Goal: Task Accomplishment & Management: Use online tool/utility

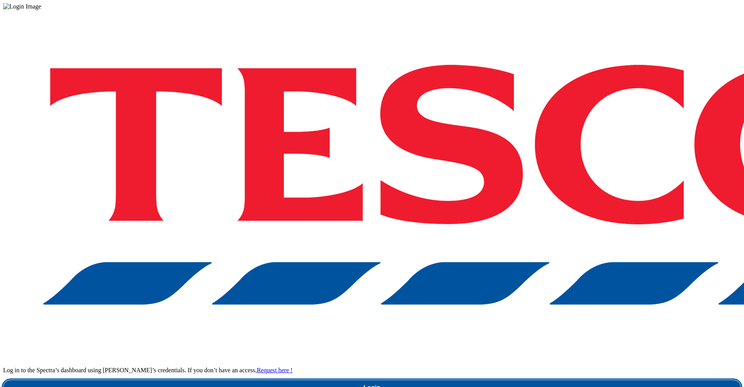
click at [495, 244] on link "Login" at bounding box center [372, 387] width 738 height 15
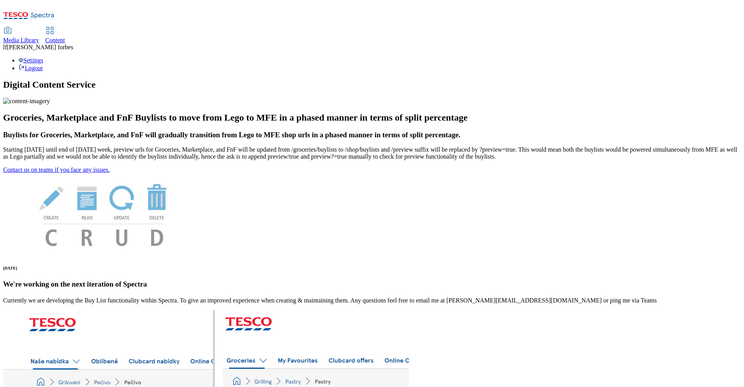
click at [39, 37] on span "Media Library" at bounding box center [21, 40] width 36 height 7
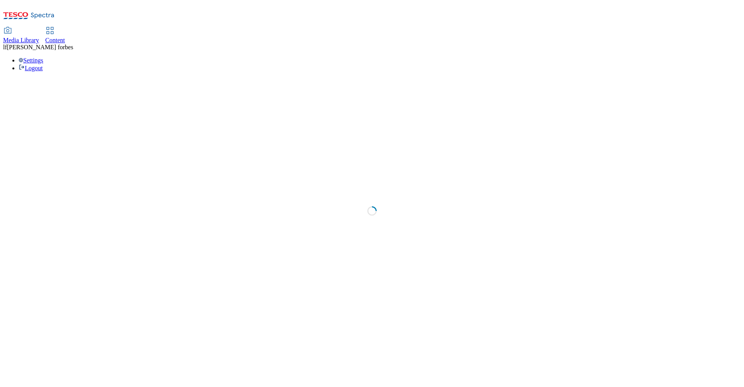
select select "flare-ghs-mktg"
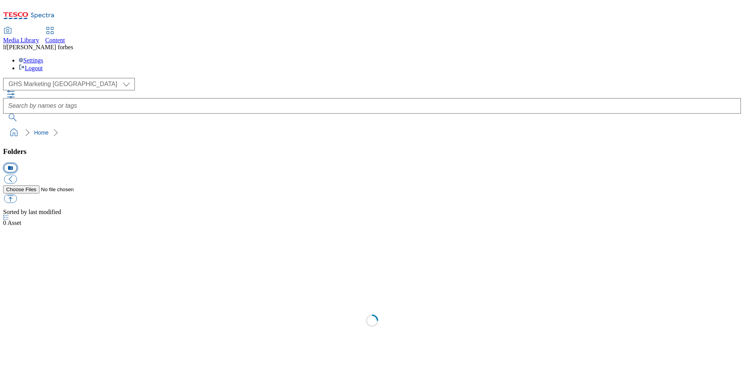
select select "flare-ghs-mktg"
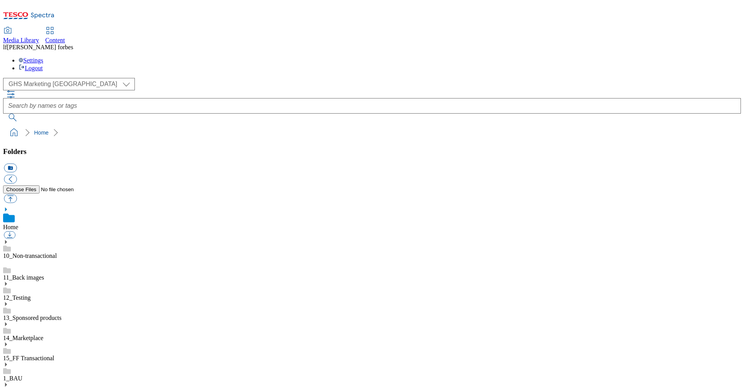
click at [9, 361] on icon at bounding box center [5, 363] width 5 height 5
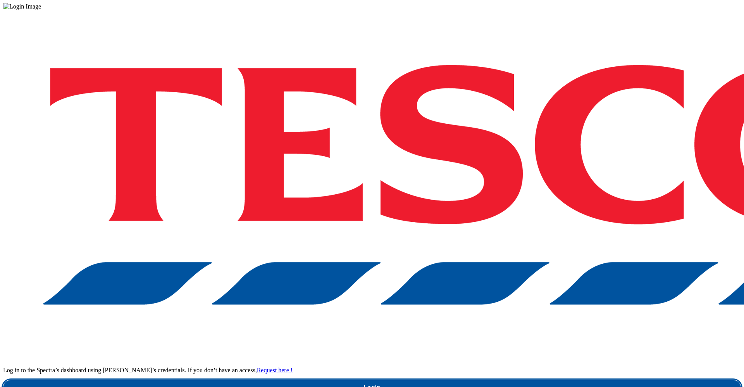
click at [573, 380] on link "Login" at bounding box center [372, 387] width 738 height 15
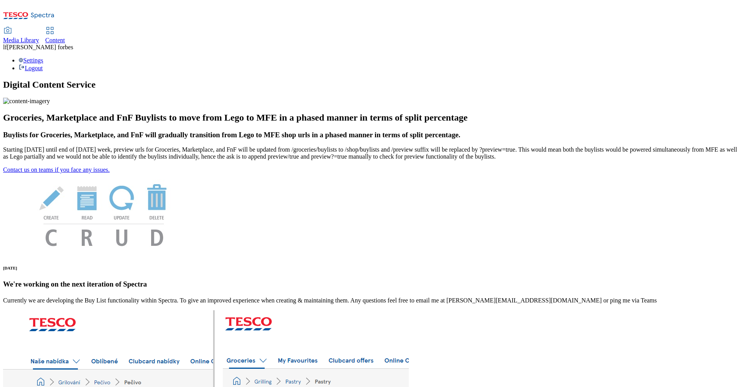
click at [65, 37] on span "Content" at bounding box center [55, 40] width 20 height 7
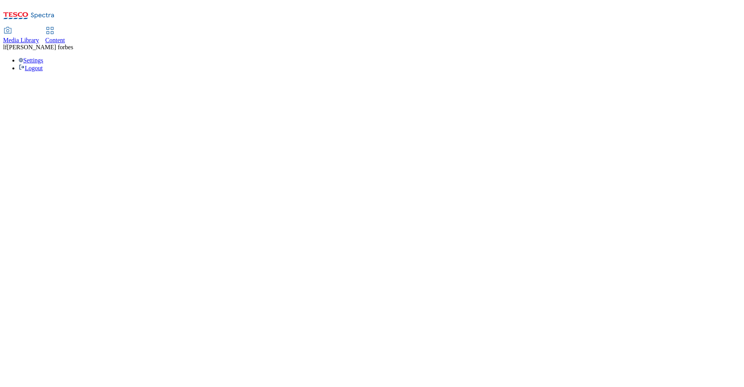
select select "ghs-[GEOGRAPHIC_DATA]"
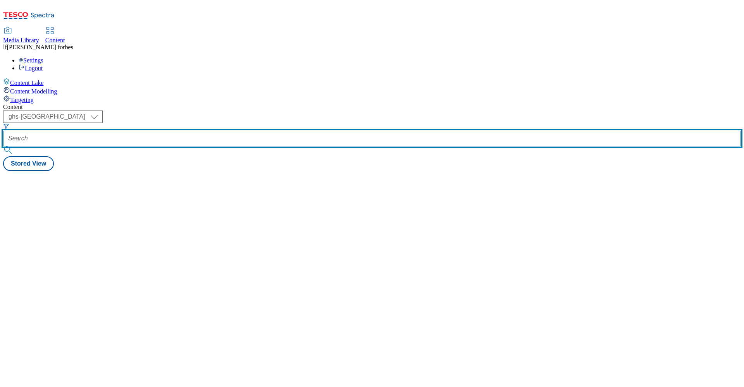
click at [202, 131] on input "text" at bounding box center [372, 138] width 738 height 15
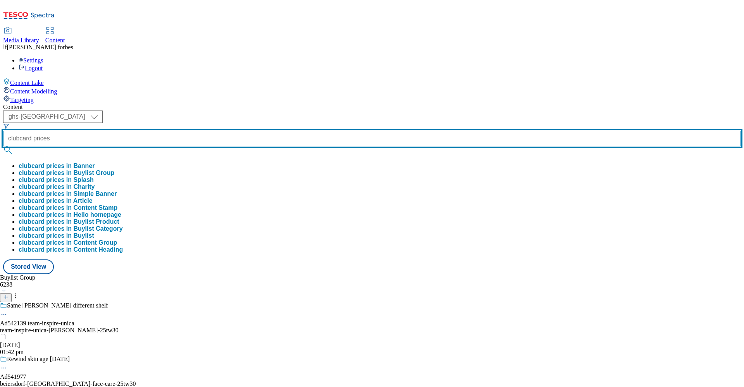
type input "clubcard prices"
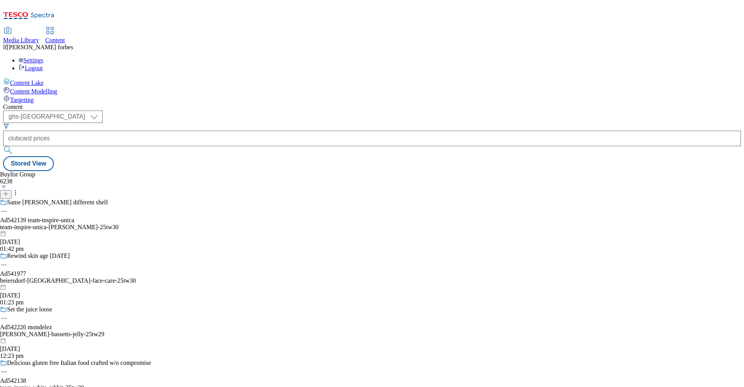
click at [14, 146] on button "submit" at bounding box center [8, 150] width 11 height 8
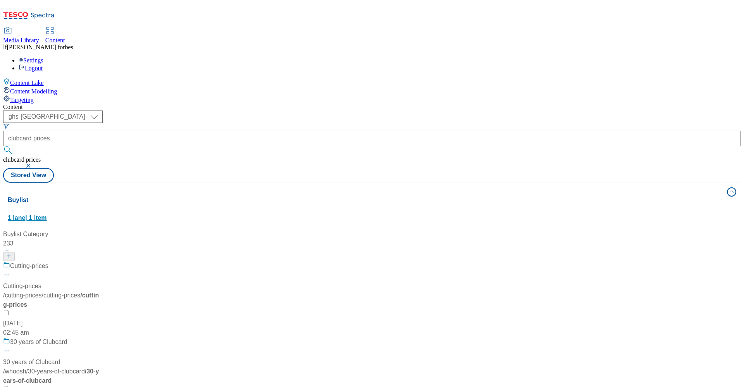
click at [47, 214] on span "1 lane | 1 item" at bounding box center [27, 217] width 39 height 7
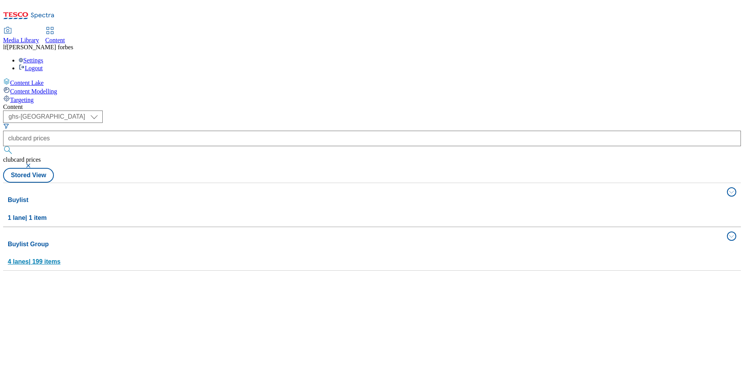
click at [544, 227] on button "Buylist Group 4 lanes | 199 items" at bounding box center [372, 248] width 738 height 43
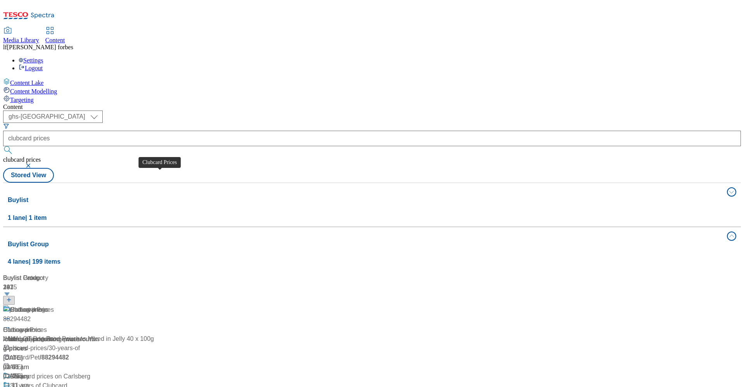
click at [54, 286] on div "Clubcard Prices" at bounding box center [32, 309] width 44 height 9
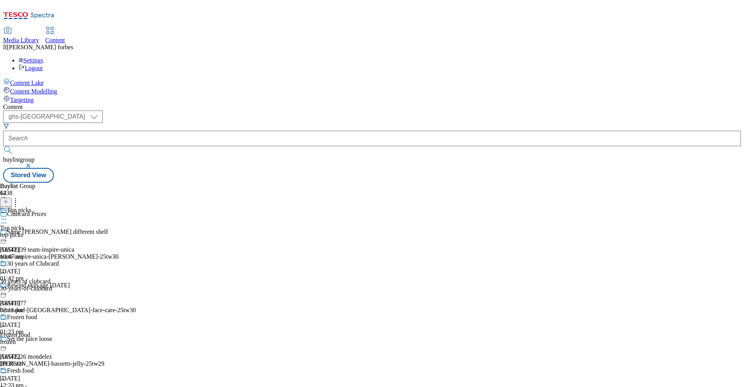
scroll to position [266, 0]
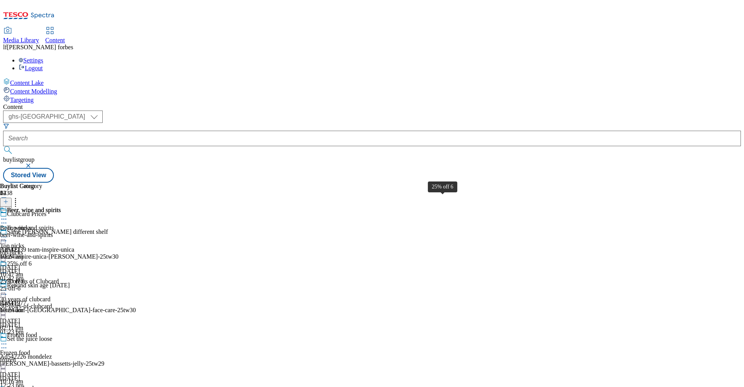
click at [32, 260] on div "25% off 6" at bounding box center [19, 263] width 25 height 7
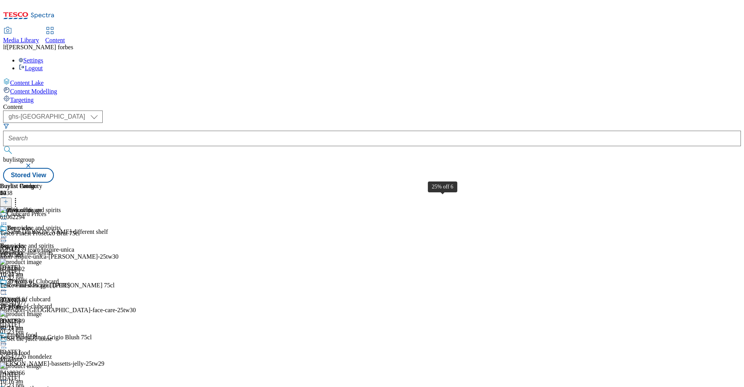
click at [32, 278] on div "25% off 6" at bounding box center [19, 281] width 25 height 7
click at [8, 286] on icon at bounding box center [4, 290] width 8 height 8
click at [49, 286] on span "Un-publish" at bounding box center [36, 378] width 25 height 6
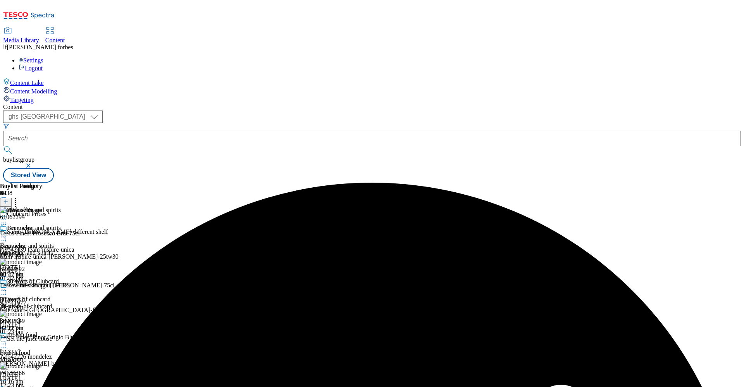
click at [8, 286] on icon at bounding box center [4, 290] width 8 height 8
click at [50, 286] on span "Un-preview" at bounding box center [37, 351] width 26 height 6
click at [19, 196] on icon at bounding box center [16, 200] width 8 height 8
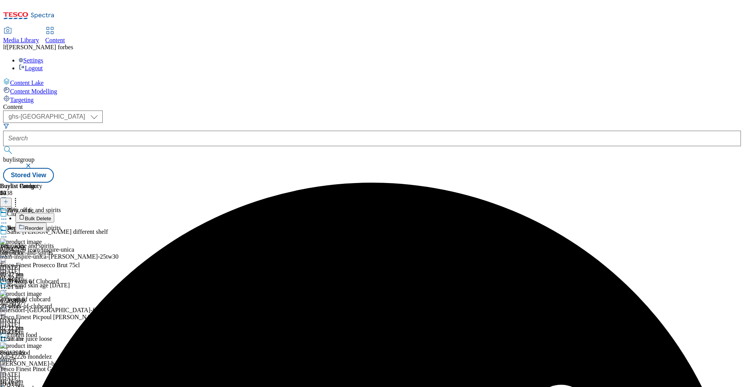
click at [51, 215] on span "Bulk Delete" at bounding box center [38, 218] width 26 height 6
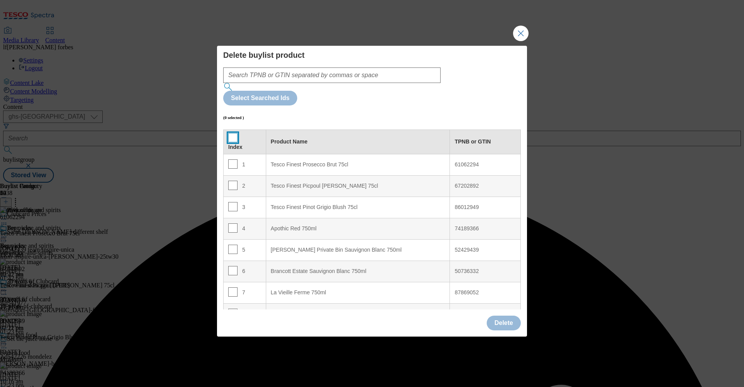
click at [231, 133] on input "Modal" at bounding box center [232, 137] width 9 height 9
checkbox input "true"
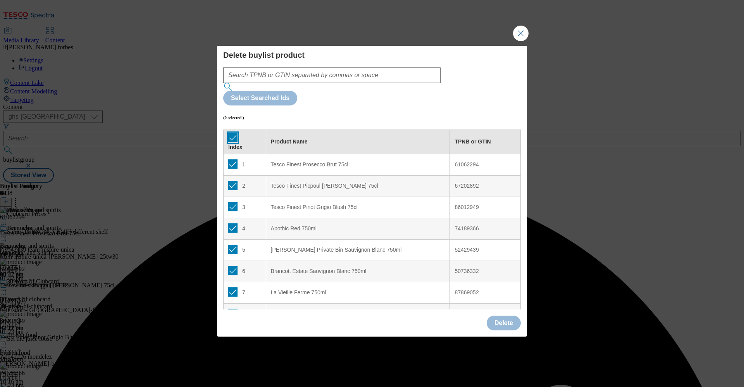
checkbox input "true"
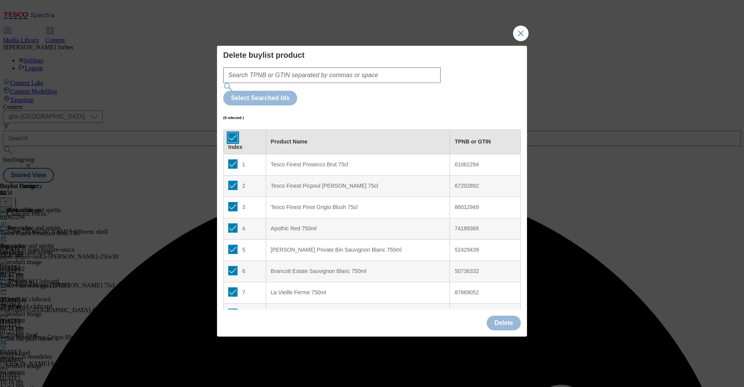
checkbox input "true"
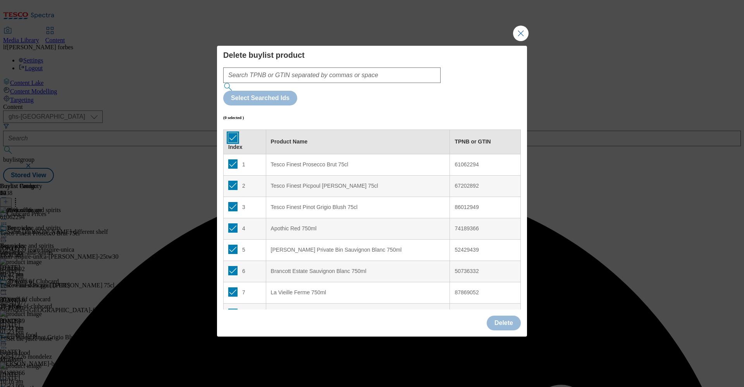
checkbox input "true"
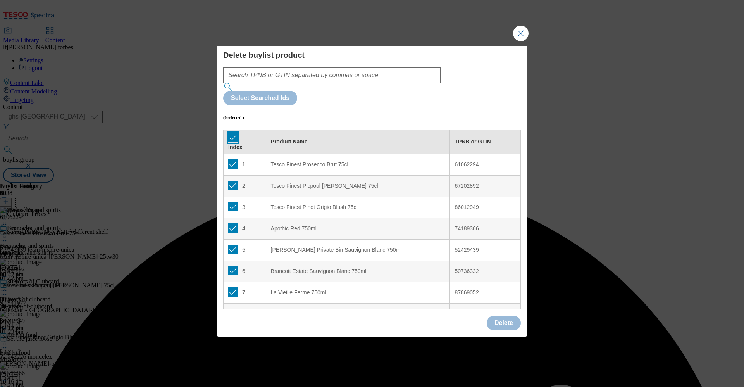
checkbox input "true"
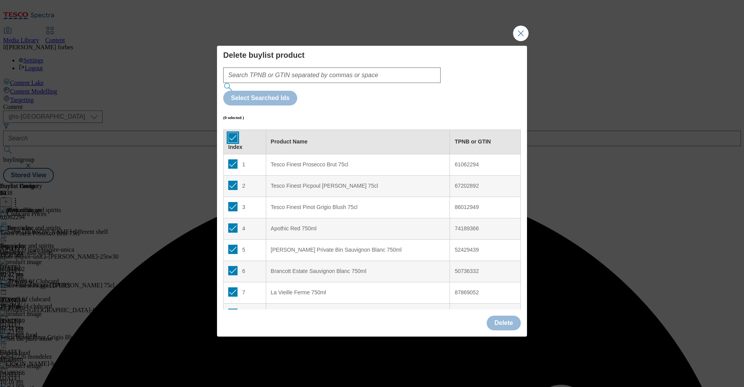
checkbox input "true"
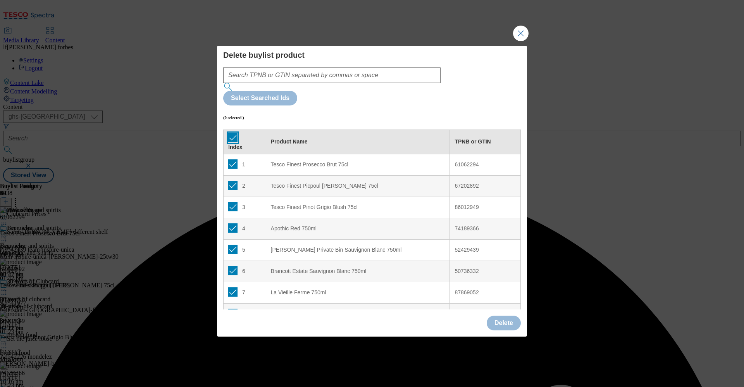
checkbox input "true"
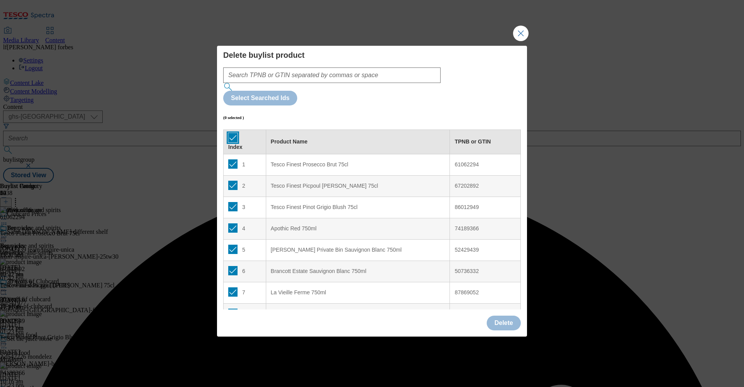
checkbox input "true"
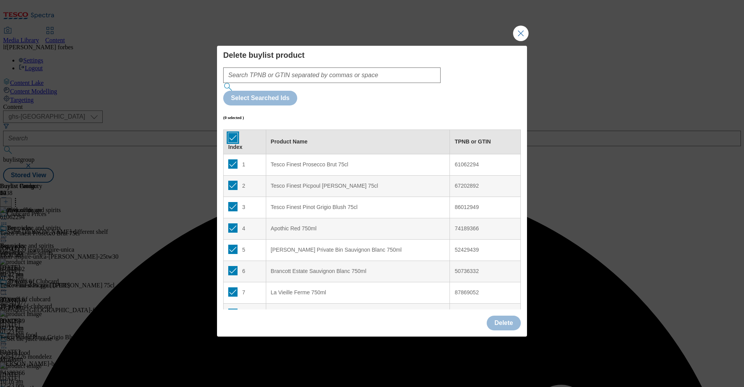
checkbox input "true"
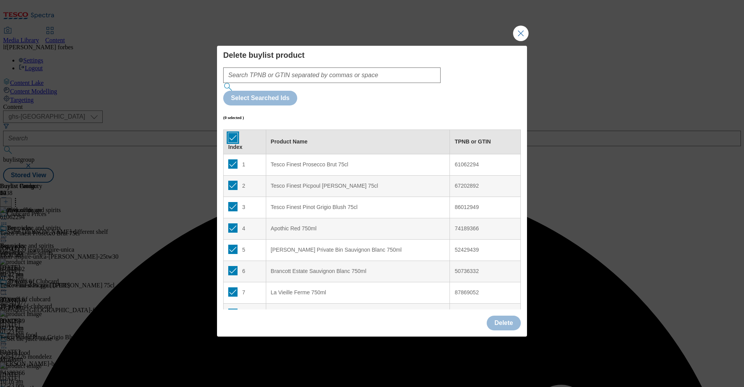
checkbox input "true"
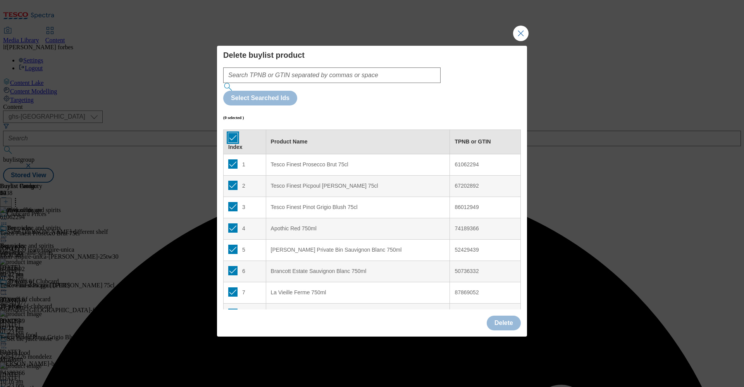
checkbox input "true"
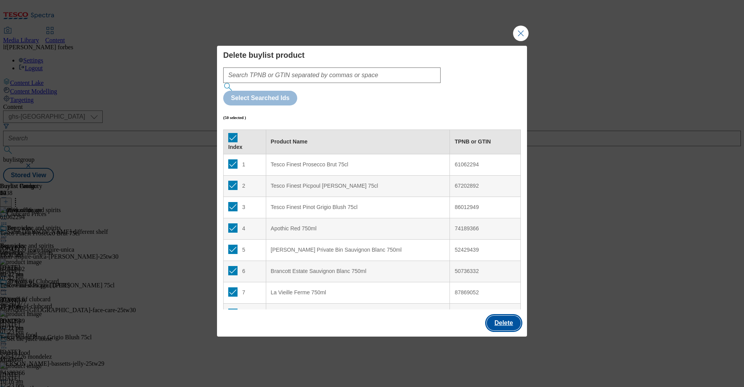
click at [506, 286] on button "Delete" at bounding box center [504, 322] width 34 height 15
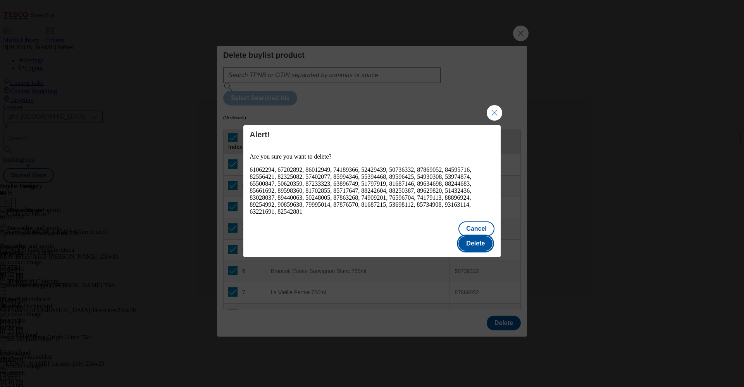
click at [476, 237] on button "Delete" at bounding box center [475, 243] width 34 height 15
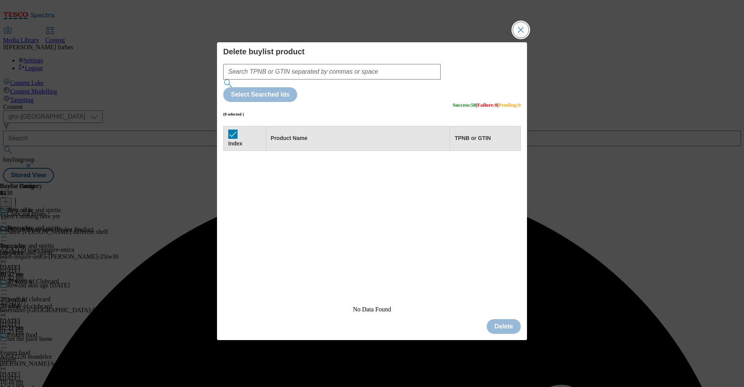
click at [519, 38] on button "Close Modal" at bounding box center [520, 29] width 15 height 15
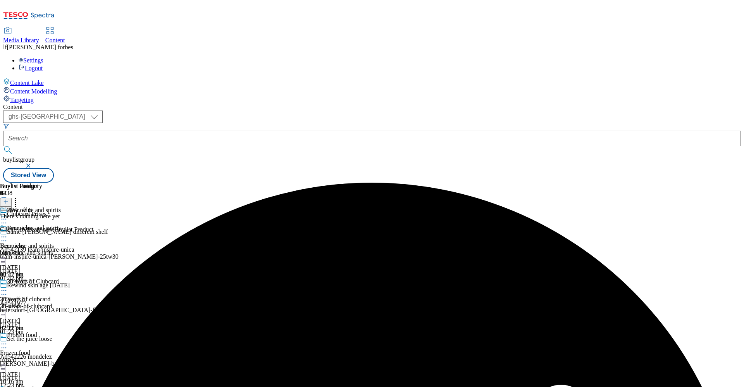
click at [9, 199] on icon at bounding box center [5, 201] width 5 height 5
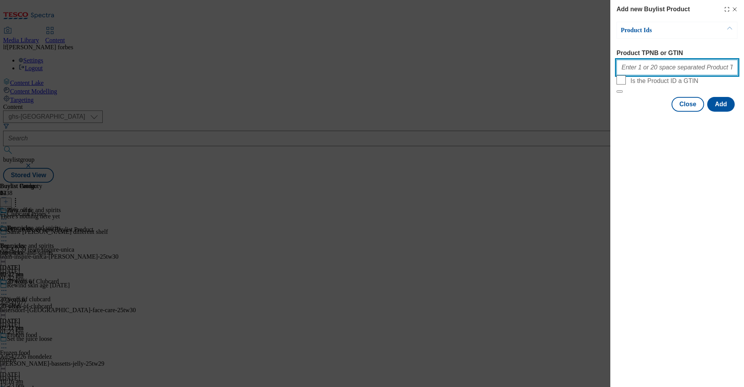
click at [544, 74] on input "Product TPNB or GTIN" at bounding box center [676, 67] width 121 height 15
paste input "57075060 58409258 54930308 84595716 50736332 89596425 52429439 50601993 5549074…"
type input "57075060 58409258 54930308 84595716 50736332 89596425 52429439 50601993 5549074…"
click at [544, 112] on button "Add" at bounding box center [721, 104] width 28 height 15
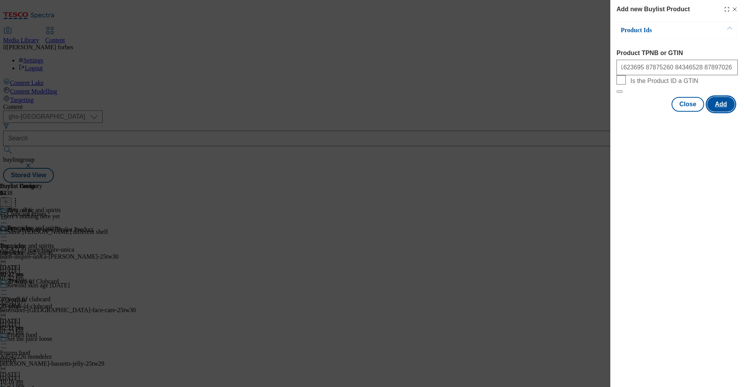
scroll to position [0, 0]
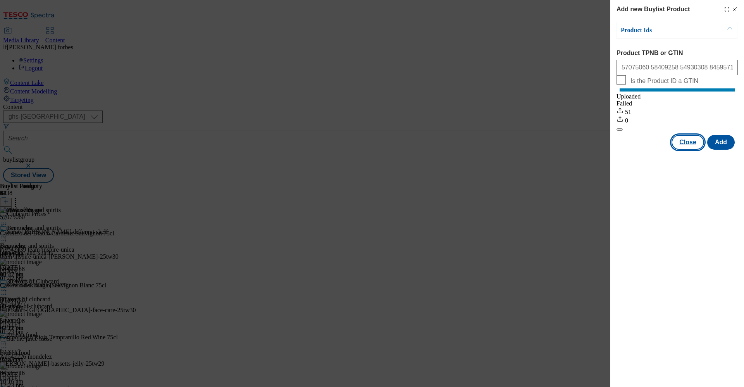
click at [544, 150] on button "Close" at bounding box center [687, 142] width 33 height 15
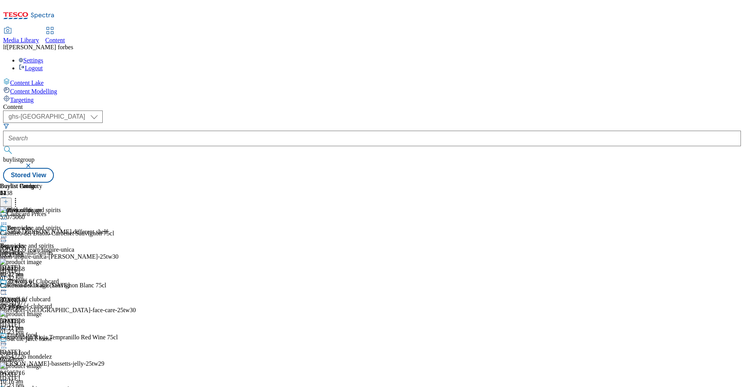
click at [7, 236] on circle at bounding box center [5, 236] width 1 height 1
click at [61, 182] on div "Buylist Category 2" at bounding box center [30, 194] width 61 height 24
click at [61, 182] on header "Buylist Category 2" at bounding box center [30, 194] width 61 height 24
click at [19, 196] on icon at bounding box center [16, 200] width 8 height 8
click at [61, 256] on div "Beer, wine and spirits Beer, wine and spirits beer-wine-and-spirits [DATE] 02:2…" at bounding box center [30, 309] width 61 height 107
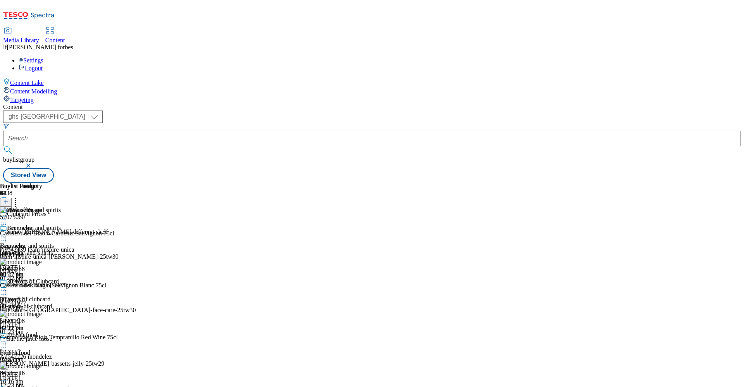
click at [19, 196] on icon at bounding box center [16, 200] width 8 height 8
click at [61, 222] on li "Reorder" at bounding box center [37, 227] width 45 height 10
click at [43, 225] on span "Reorder" at bounding box center [34, 228] width 19 height 6
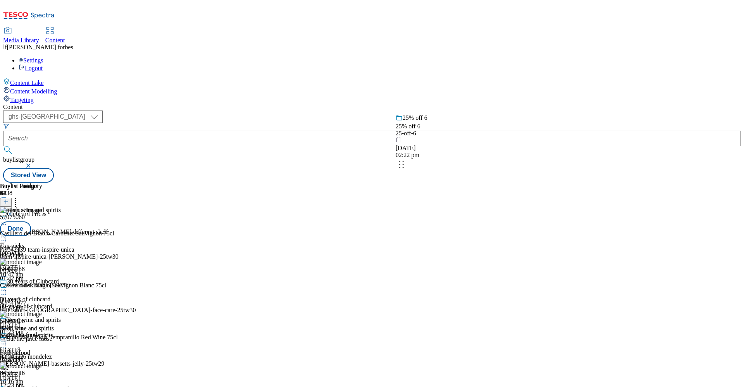
drag, startPoint x: 485, startPoint y: 233, endPoint x: 483, endPoint y: 150, distance: 83.3
click at [483, 150] on body "Icons icon_account icon_add icon_backward_link icon_basket icon_benefits icon_c…" at bounding box center [372, 92] width 738 height 179
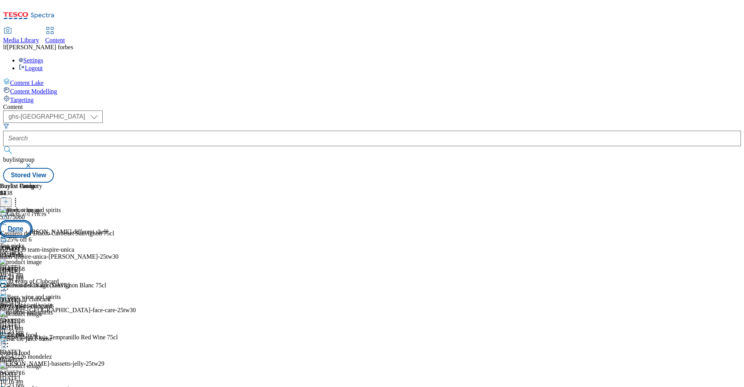
click at [31, 221] on button "Done" at bounding box center [15, 228] width 31 height 15
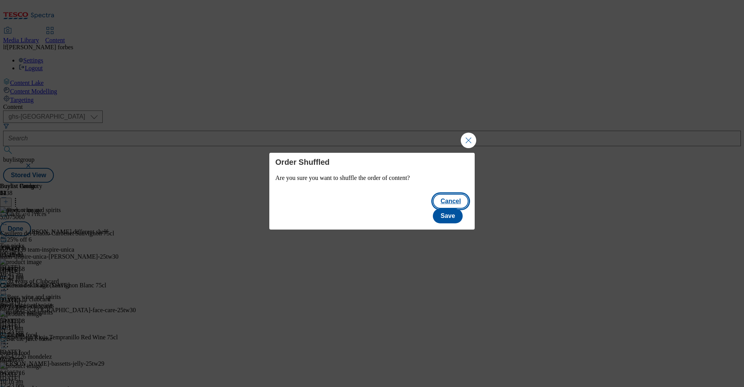
click at [433, 208] on button "Cancel" at bounding box center [451, 201] width 36 height 15
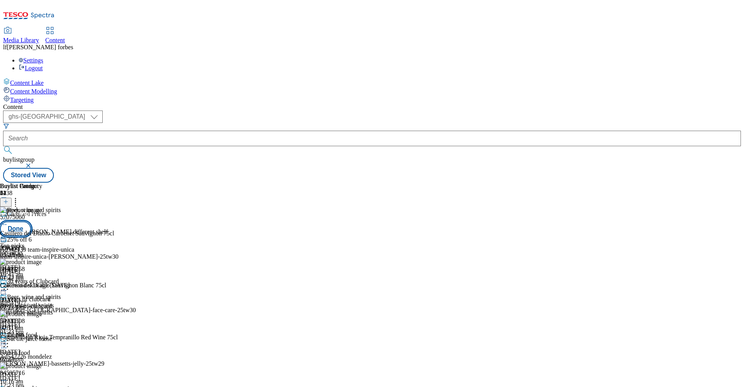
click at [31, 221] on button "Done" at bounding box center [15, 228] width 31 height 15
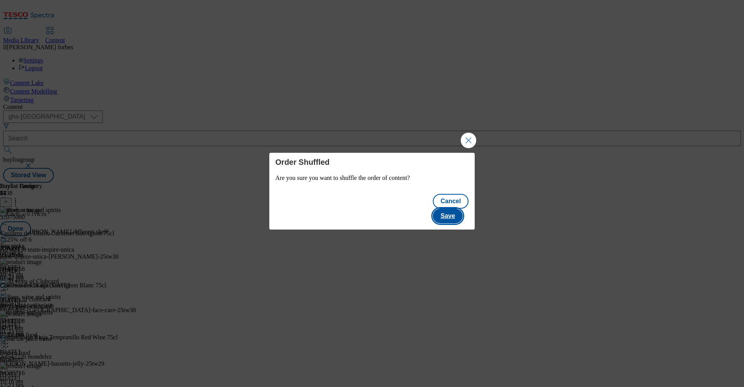
click at [452, 210] on button "Save" at bounding box center [448, 215] width 30 height 15
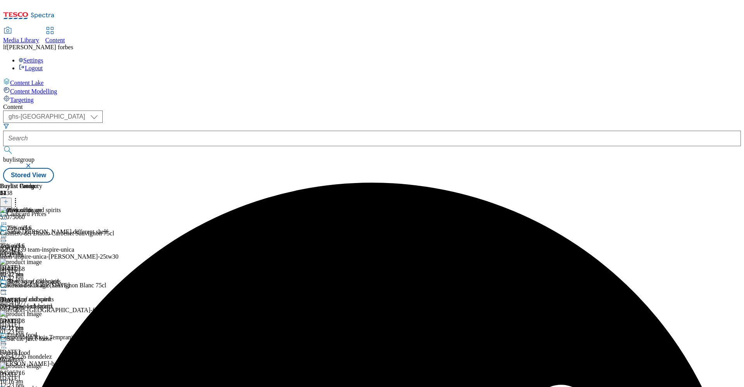
click at [8, 233] on icon at bounding box center [4, 237] width 8 height 8
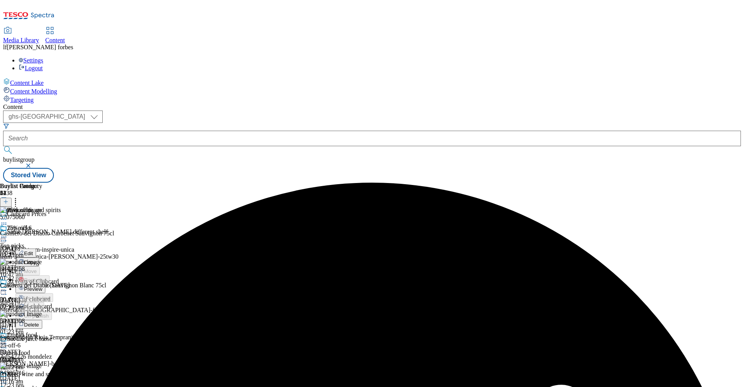
click at [42, 286] on span "Preview" at bounding box center [33, 289] width 18 height 6
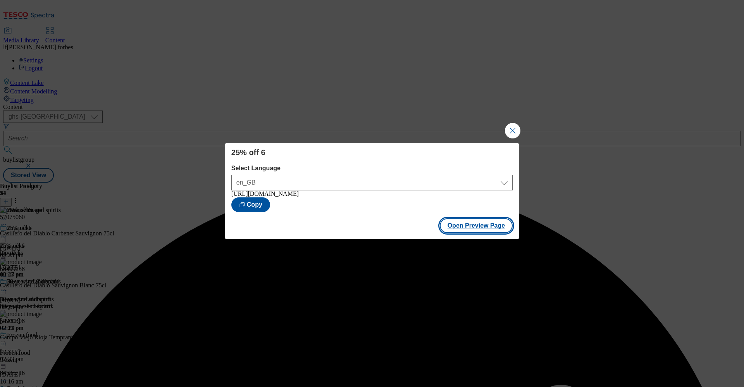
click at [459, 227] on button "Open Preview Page" at bounding box center [476, 225] width 73 height 15
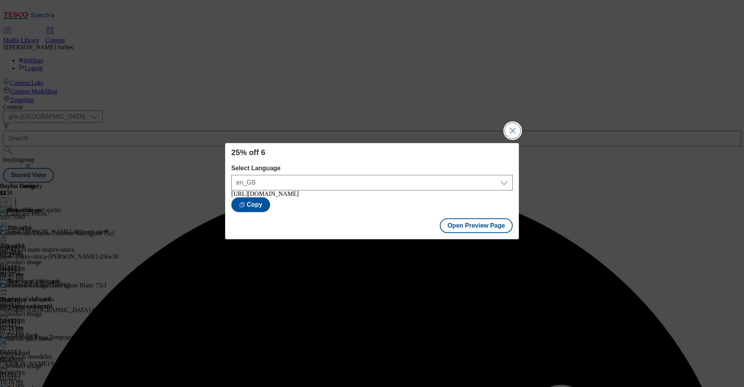
click at [511, 125] on button "Close Modal" at bounding box center [512, 130] width 15 height 15
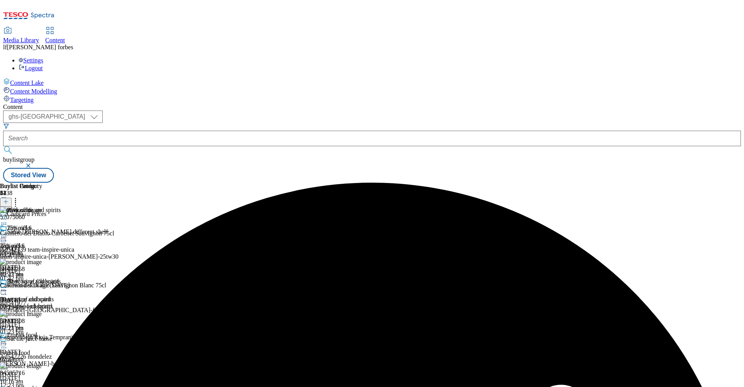
click at [8, 233] on icon at bounding box center [4, 237] width 8 height 8
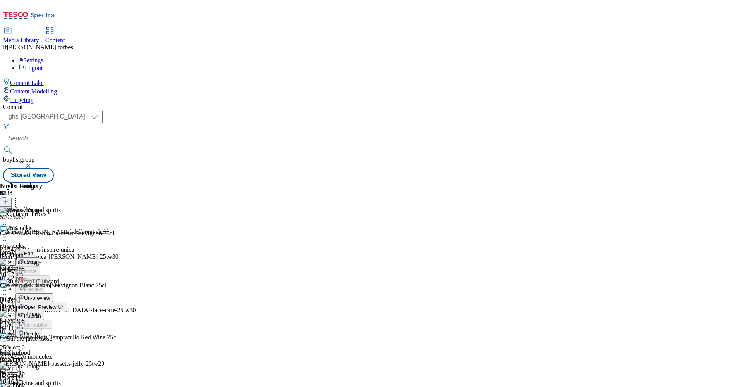
click at [41, 286] on span "Publish" at bounding box center [32, 316] width 17 height 6
